Goal: Task Accomplishment & Management: Manage account settings

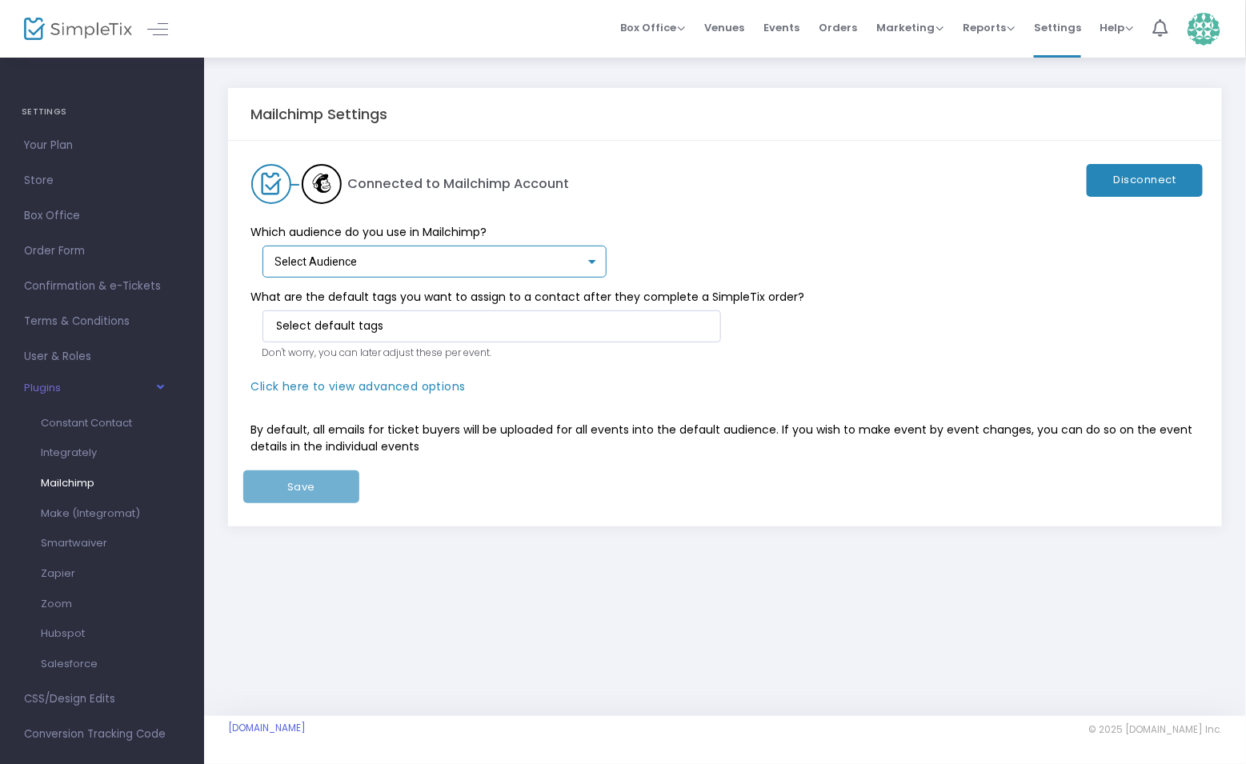
click at [577, 260] on div "Select Audience" at bounding box center [430, 262] width 310 height 13
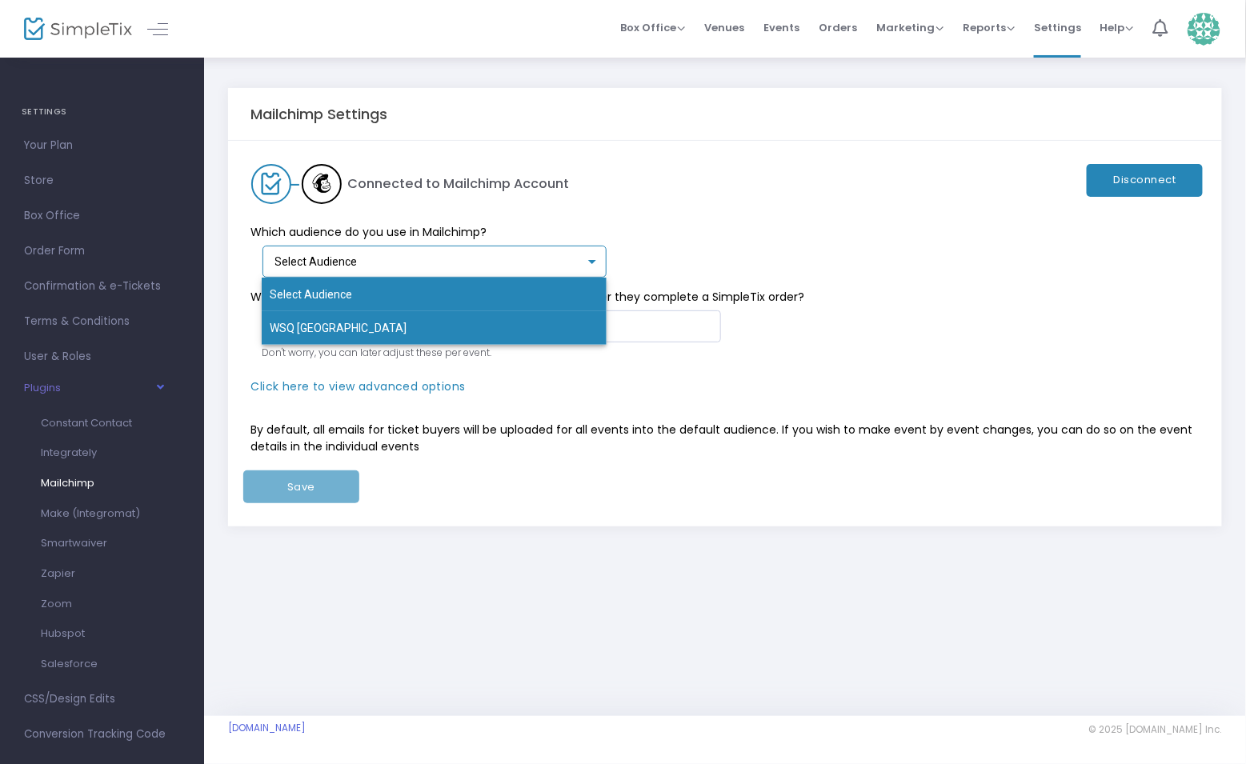
click at [326, 318] on span "WSQ Spokane" at bounding box center [434, 328] width 329 height 34
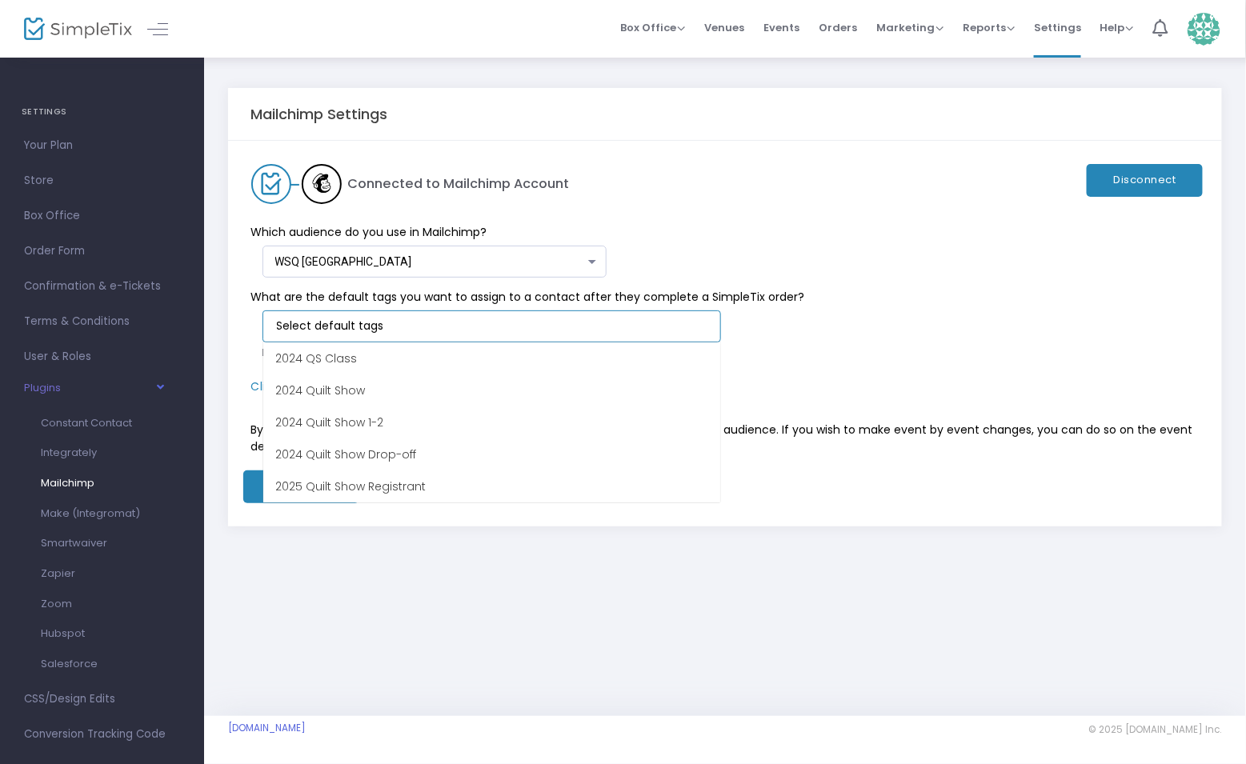
click at [408, 321] on input at bounding box center [495, 326] width 436 height 17
click at [414, 324] on input at bounding box center [495, 326] width 436 height 17
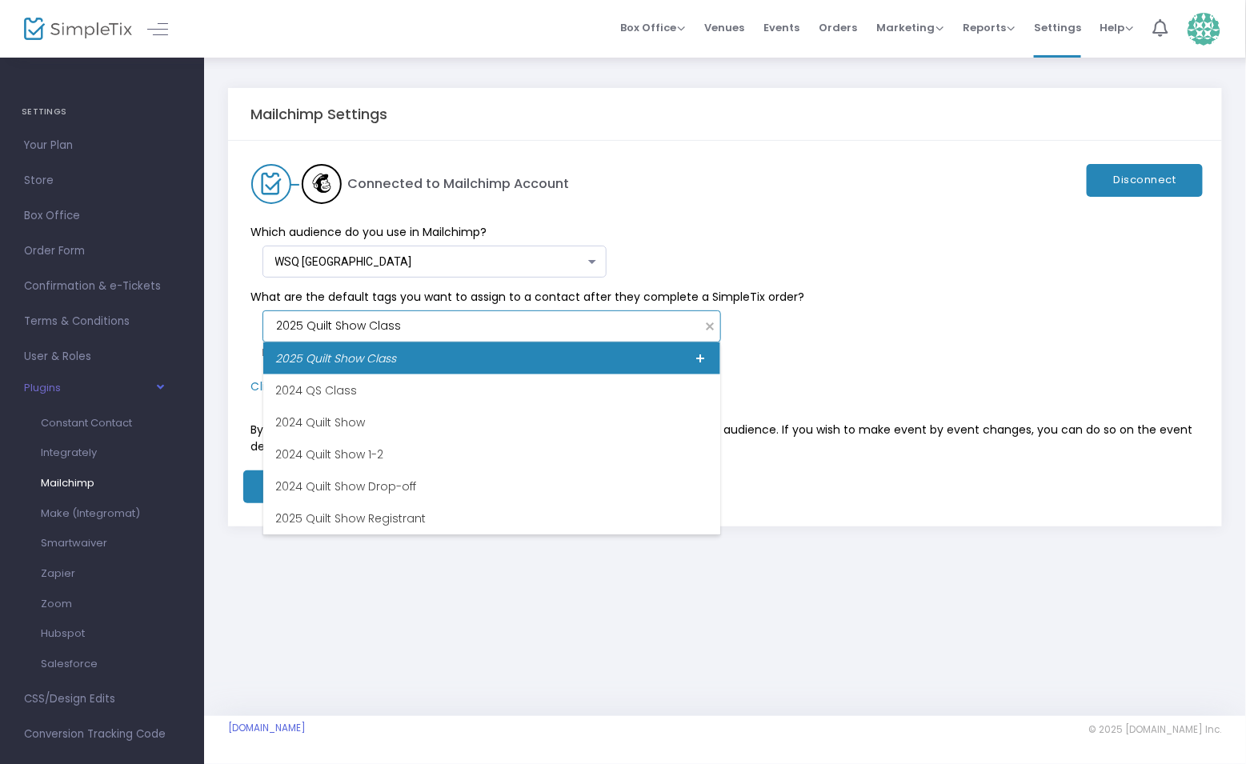
click at [461, 354] on div "2025 Quilt Show Class" at bounding box center [491, 358] width 457 height 32
type input "2025 Quilt Show Class"
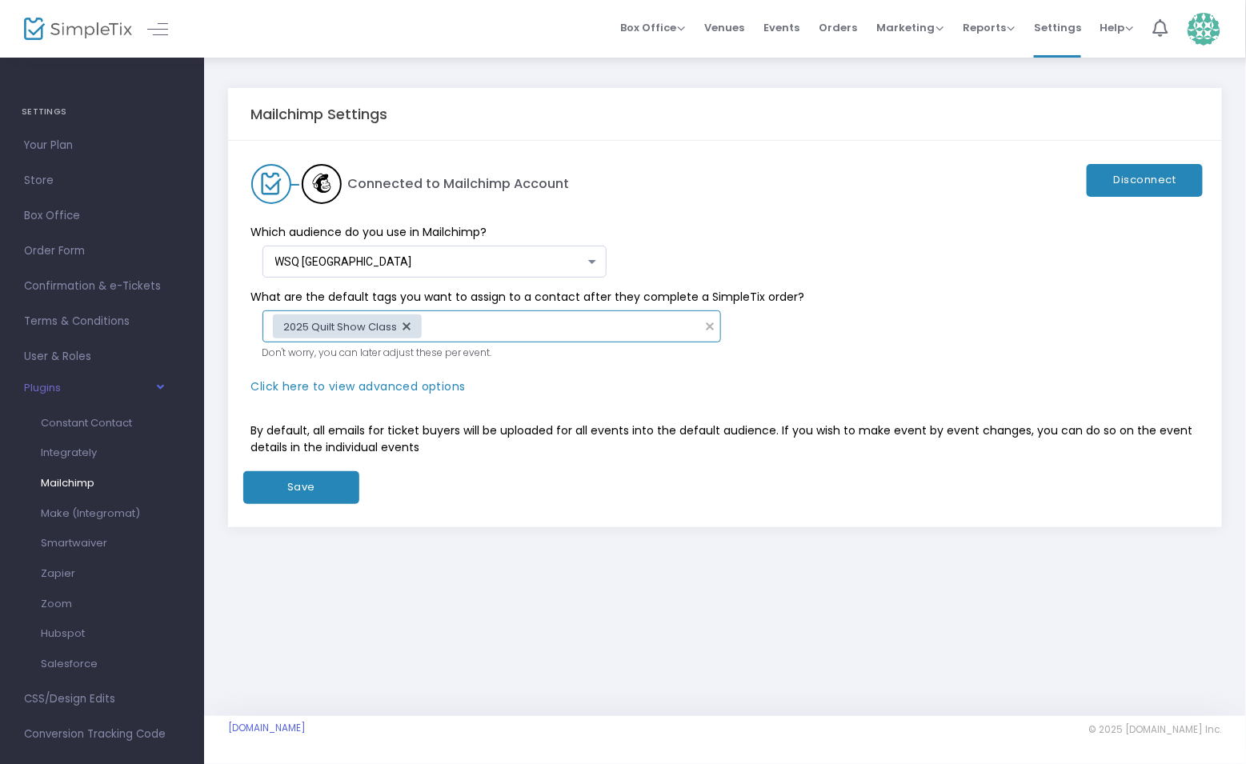
click at [312, 478] on button "Save" at bounding box center [301, 487] width 116 height 33
